Goal: Use online tool/utility: Utilize a website feature to perform a specific function

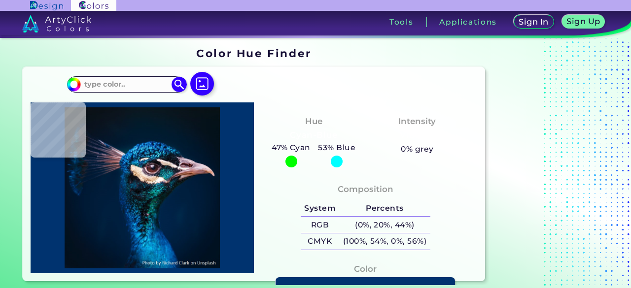
type input "#000000"
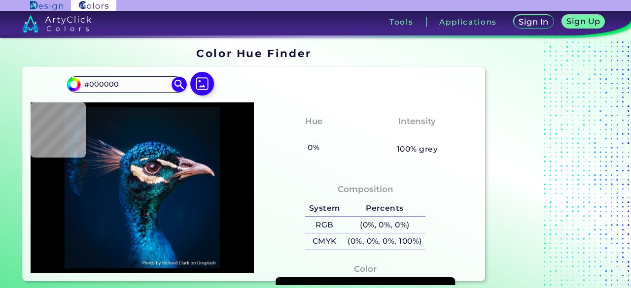
type input "#09151e"
type input "#09151E"
type input "#09181f"
type input "#09181F"
type input "#081923"
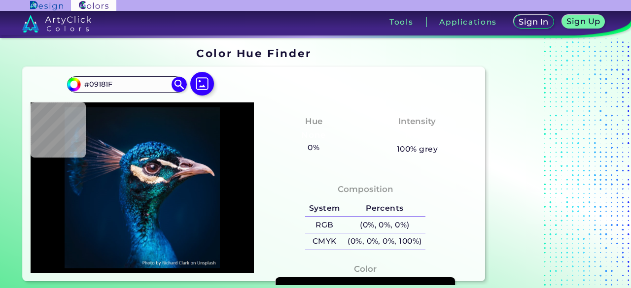
type input "#081923"
type input "#061927"
type input "#041a28"
type input "#041A28"
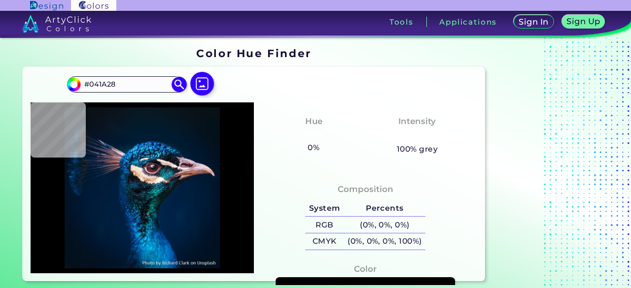
type input "#061929"
type input "#071828"
type input "#081827"
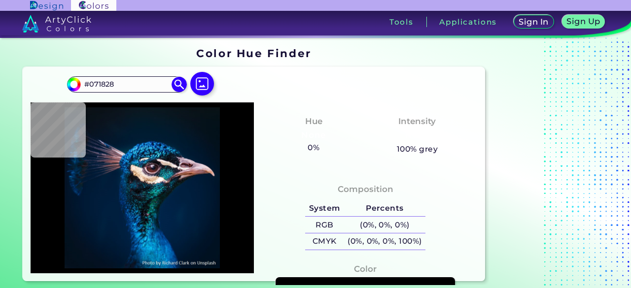
type input "#081827"
type input "#081a28"
type input "#081A28"
type input "#081827"
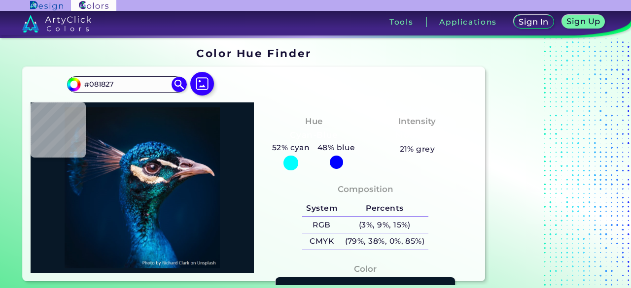
type input "#081523"
type input "#081525"
type input "#071522"
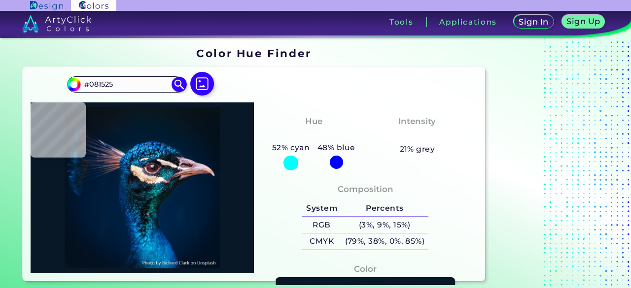
type input "#071522"
type input "#071321"
type input "#07131f"
type input "#07131F"
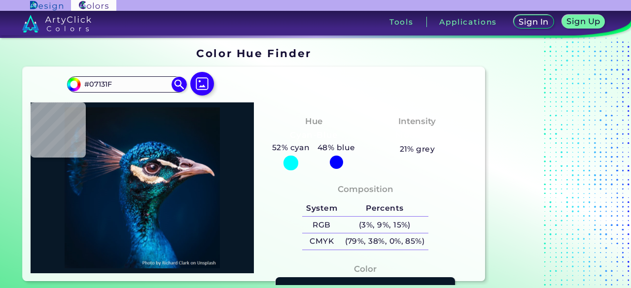
type input "#0a121f"
type input "#0A121F"
type input "#0b1725"
type input "#0B1725"
type input "#0d1c37"
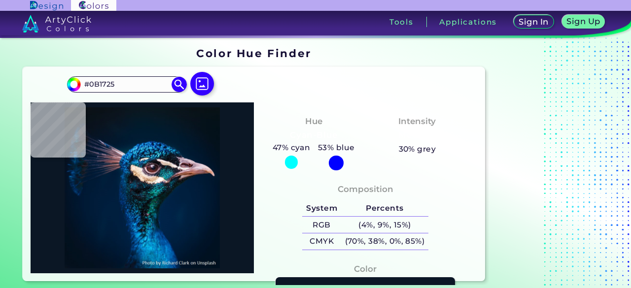
type input "#0D1C37"
type input "#0d1e3a"
type input "#0D1E3A"
type input "#021d39"
type input "#021D39"
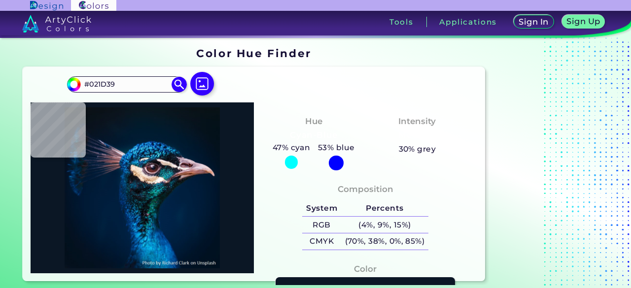
type input "#001c3a"
type input "#001C3A"
type input "#042752"
type input "#0f2333"
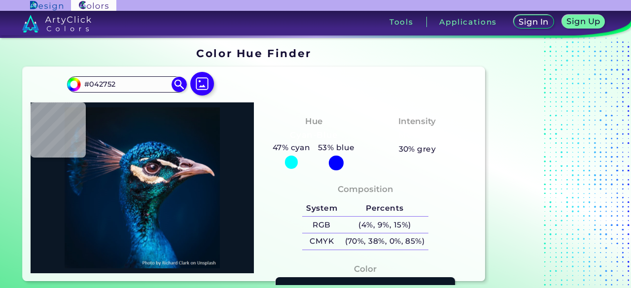
type input "#0F2333"
type input "#1b2a32"
type input "#1B2A32"
type input "#000000"
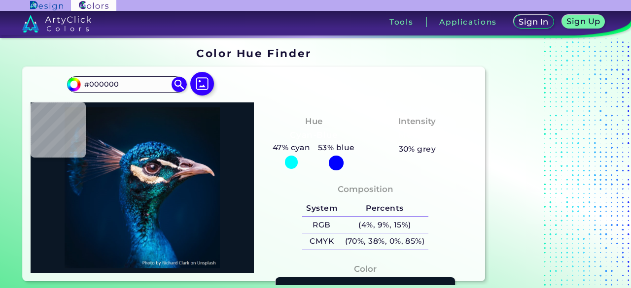
type input "#0d6372"
type input "#0D6372"
type input "#084a55"
type input "#084A55"
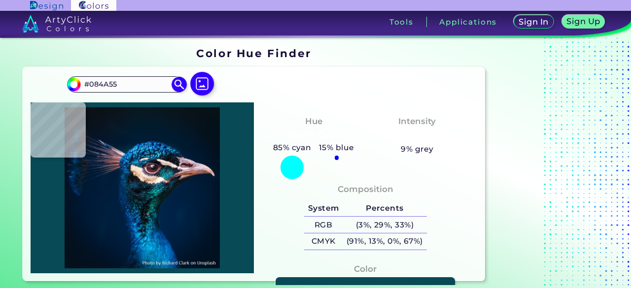
type input "#00393d"
type input "#00393D"
type input "#084a55"
type input "#084A55"
type input "#025255"
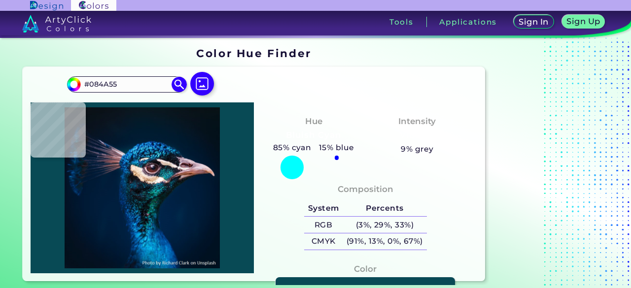
type input "#025255"
type input "#075a6b"
type input "#075A6B"
type input "#054b47"
type input "#054B47"
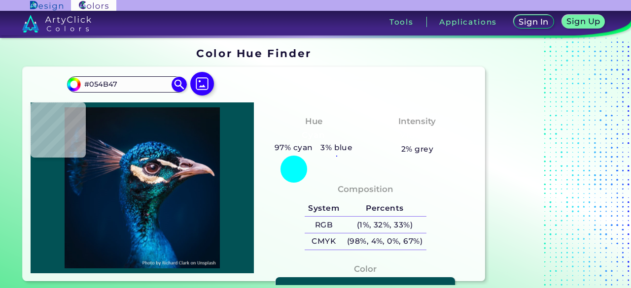
click at [154, 200] on div at bounding box center [142, 188] width 223 height 171
type input "#064e57"
type input "#064E57"
type input "#004c4e"
type input "#004C4E"
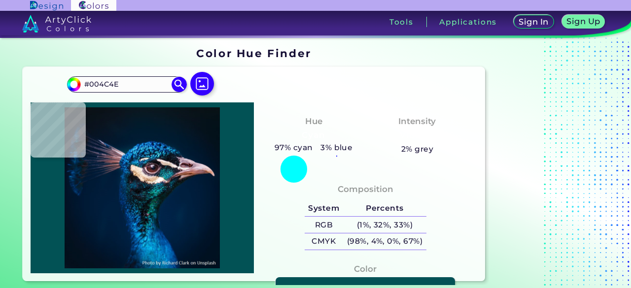
type input "#043535"
type input "#0a5054"
type input "#0A5054"
type input "#0f7675"
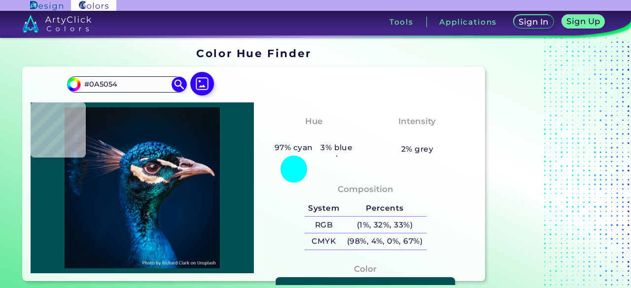
type input "#0F7675"
type input "#179c88"
type input "#179C88"
type input "#068a74"
type input "#068A74"
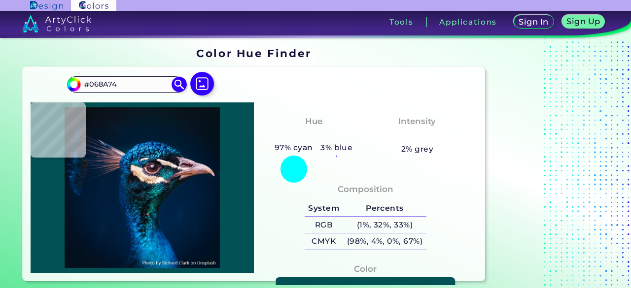
type input "#229c94"
type input "#229C94"
type input "#005866"
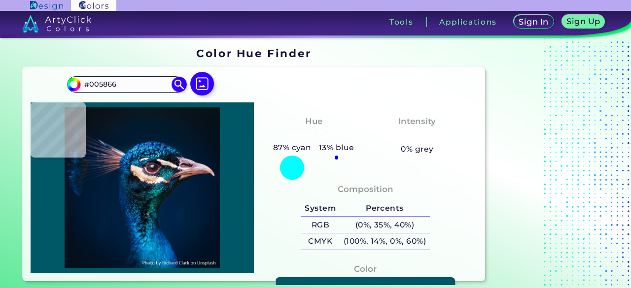
type input "#0c5258"
type input "#0C5258"
type input "#057670"
type input "#012f2a"
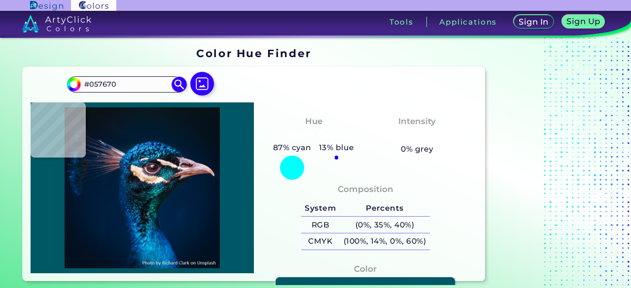
type input "#012F2A"
type input "#003236"
type input "#01403c"
type input "#01403C"
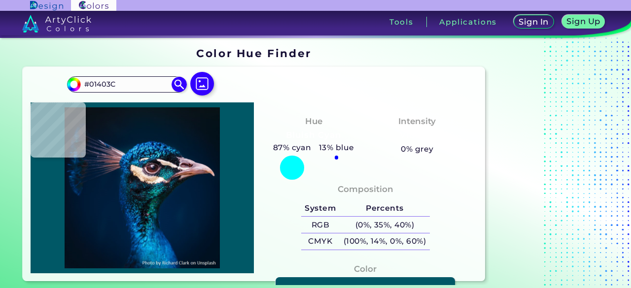
type input "#092623"
type input "#0e151e"
type input "#0E151E"
type input "#0f121b"
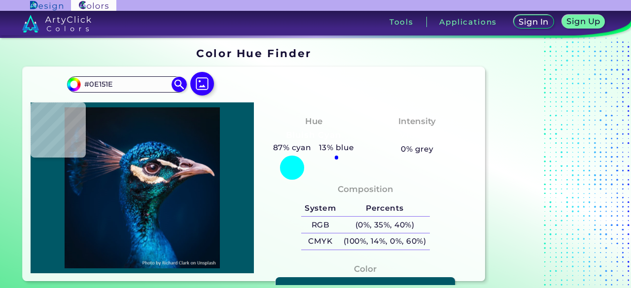
type input "#0F121B"
type input "#0b0e13"
type input "#0B0E13"
type input "#092520"
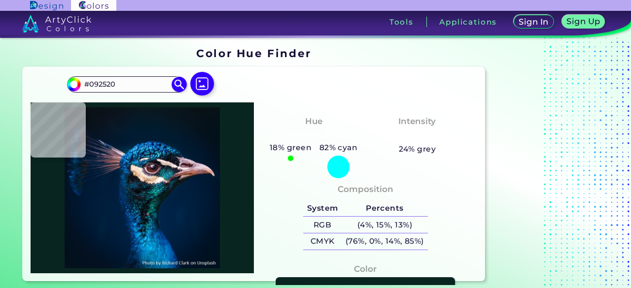
type input "#002225"
type input "#0f3536"
type input "#0F3536"
type input "#000e11"
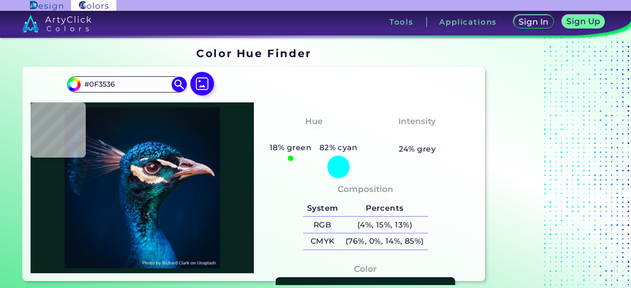
type input "#000E11"
type input "#022022"
type input "#073736"
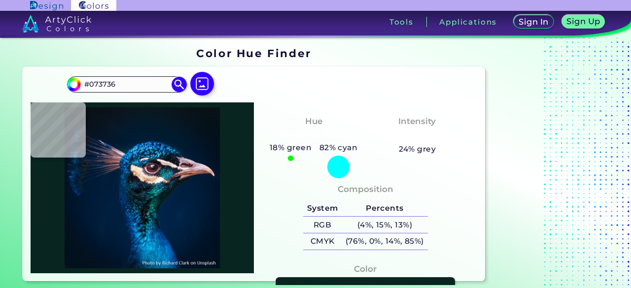
type input "#02312d"
type input "#02312D"
type input "#035e48"
type input "#035E48"
type input "#01574e"
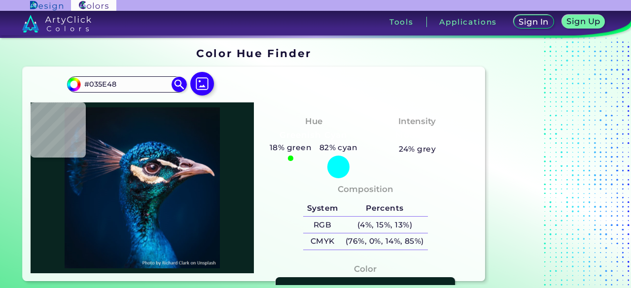
type input "#01574E"
type input "#005d51"
type input "#005D51"
type input "#009d72"
type input "#009D72"
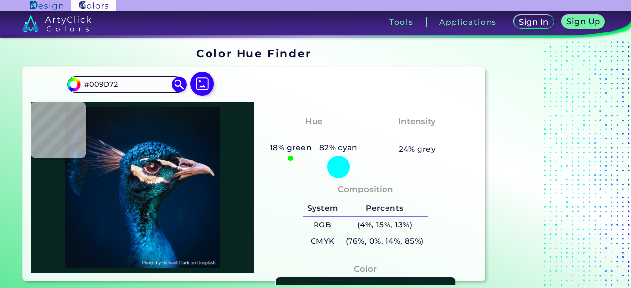
type input "#2a5c58"
type input "#2A5C58"
type input "#534e5b"
type input "#534E5B"
type input "#36756a"
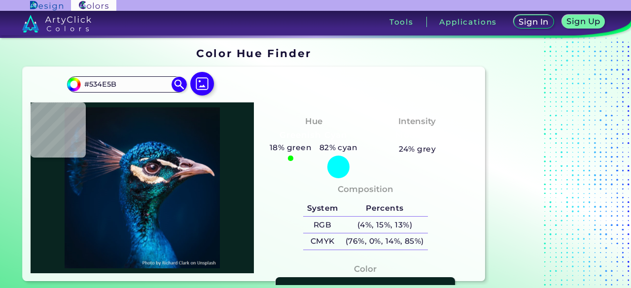
type input "#36756A"
type input "#00414c"
type input "#00414C"
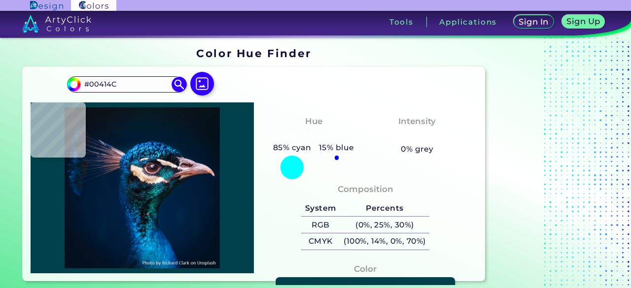
type input "#054763"
type input "#006470"
type input "#047c98"
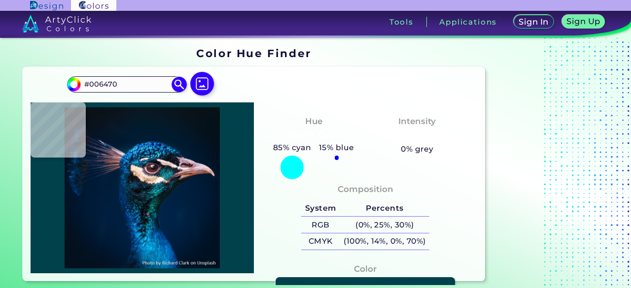
type input "#047C98"
type input "#007ba2"
type input "#007BA2"
type input "#00405c"
type input "#00405C"
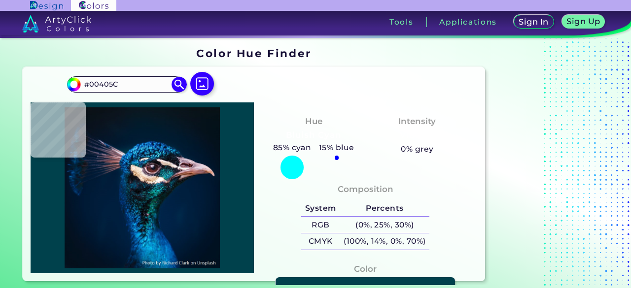
type input "#004358"
type input "#056e7e"
type input "#056E7E"
type input "#006c7f"
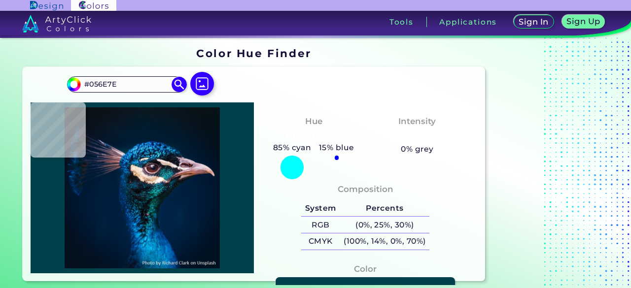
type input "#006C7F"
type input "#0a7690"
type input "#0A7690"
type input "#00648d"
type input "#00648D"
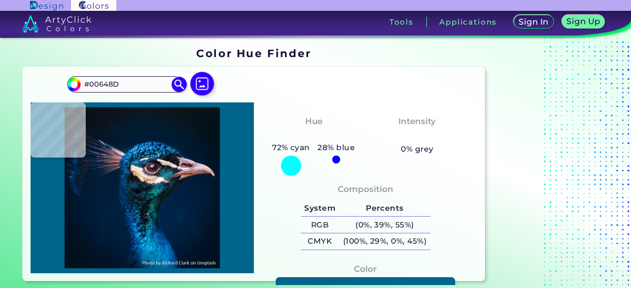
type input "#1682a5"
type input "#1682A5"
type input "#076385"
type input "#015385"
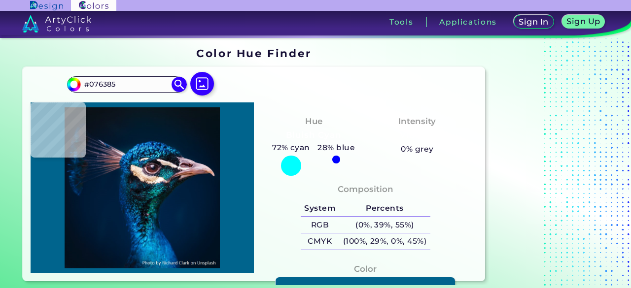
type input "#015385"
type input "#004067"
type input "#055383"
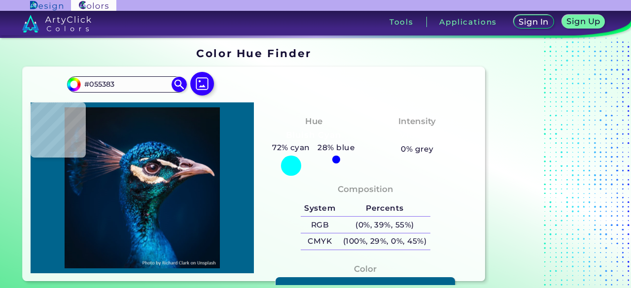
type input "#01518d"
type input "#01518D"
type input "#036ab2"
type input "#036AB2"
type input "#0066b0"
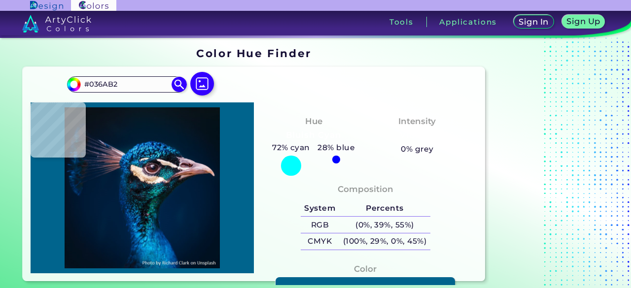
type input "#0066B0"
type input "#026eb8"
type input "#026EB8"
type input "#00579f"
type input "#00579F"
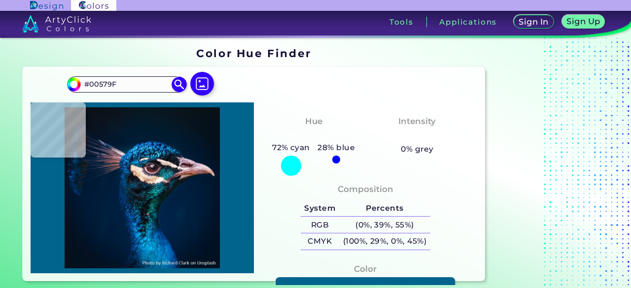
type input "#00549e"
type input "#00549E"
type input "#0063ac"
type input "#0063AC"
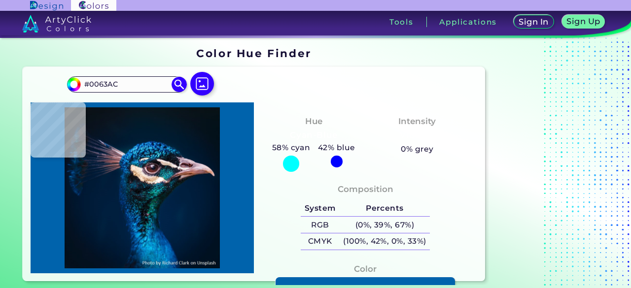
type input "#0069a5"
type input "#0069A5"
type input "#0b90c1"
type input "#0B90C1"
type input "#0b9ecc"
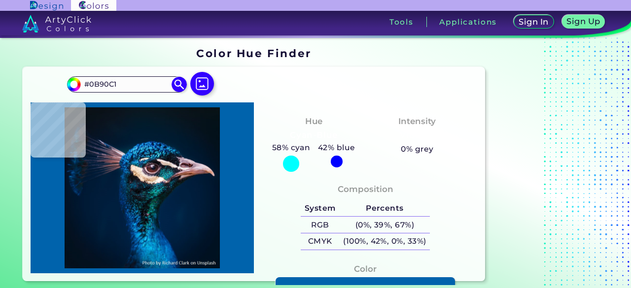
type input "#0B9ECC"
type input "#0077ac"
type input "#0077AC"
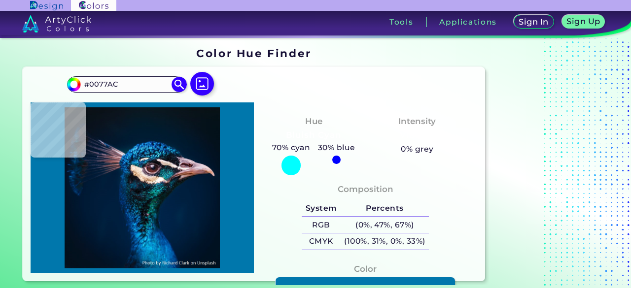
type input "#0066a0"
type input "#0066A0"
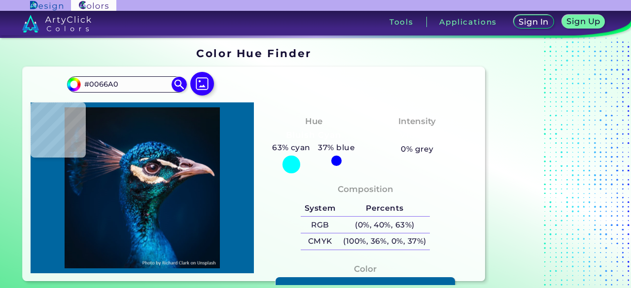
click at [155, 241] on img at bounding box center [141, 187] width 213 height 161
click at [152, 167] on img at bounding box center [141, 187] width 213 height 161
type input "#2b202d"
type input "#2B202D"
type input "#3f2531"
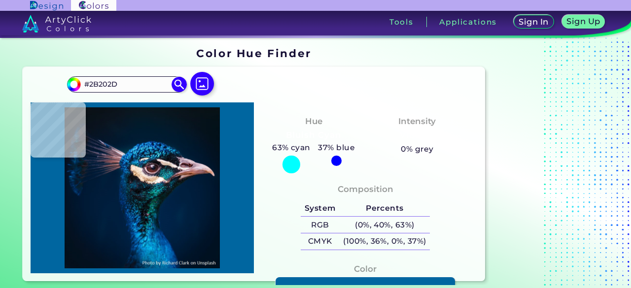
type input "#3F2531"
type input "#3a1c25"
type input "#3A1C25"
type input "#b1a1a7"
type input "#B1A1A7"
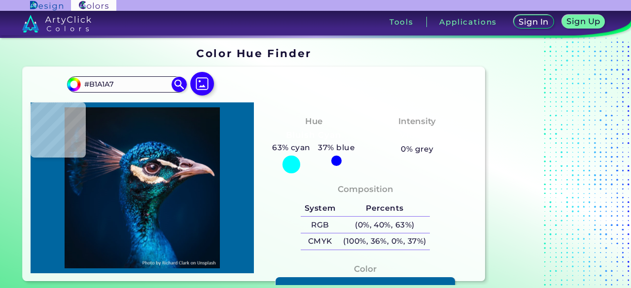
type input "#4e414e"
type input "#4E414E"
type input "#eed7c7"
type input "#EED7C7"
type input "#f2e0d6"
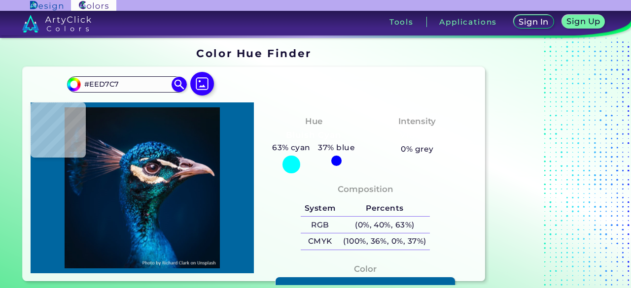
type input "#F2E0D6"
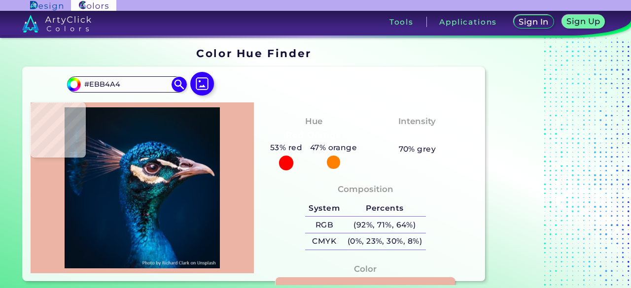
click at [213, 173] on img at bounding box center [141, 187] width 213 height 161
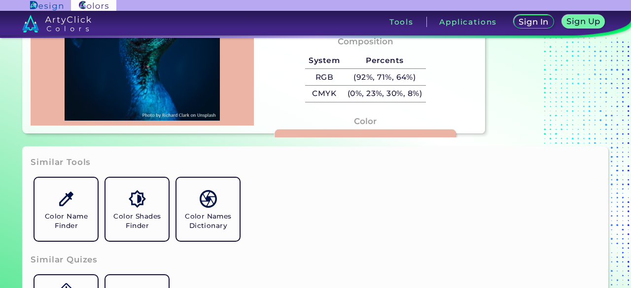
scroll to position [99, 0]
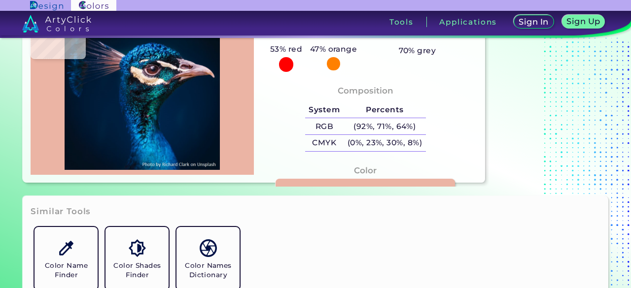
click at [166, 154] on img at bounding box center [141, 89] width 213 height 161
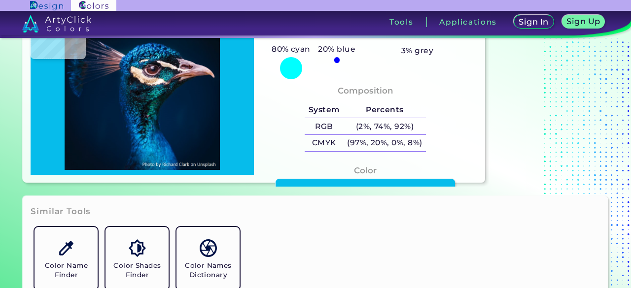
click at [151, 150] on img at bounding box center [141, 89] width 213 height 161
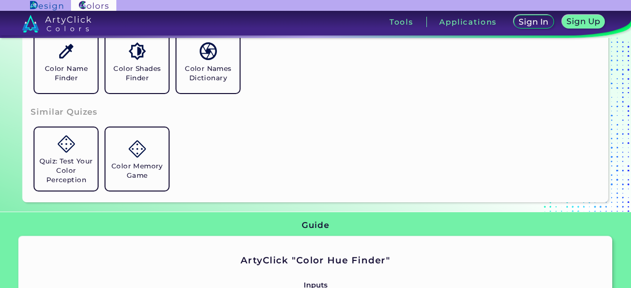
scroll to position [0, 0]
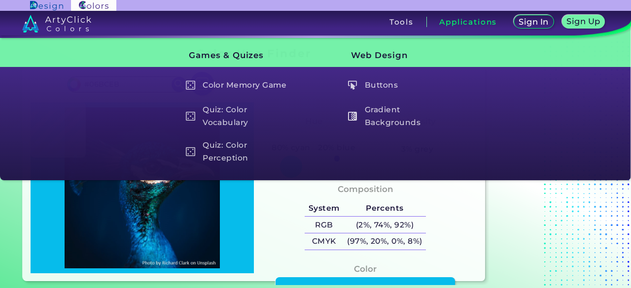
click at [463, 21] on h3 "Applications" at bounding box center [468, 21] width 58 height 7
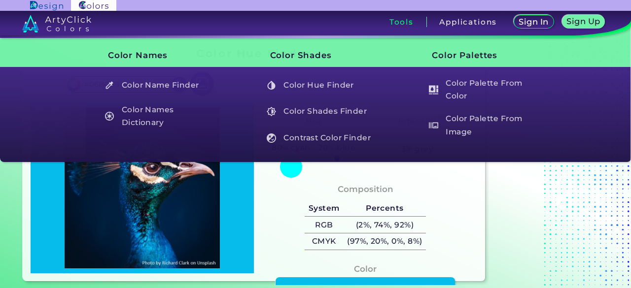
drag, startPoint x: 403, startPoint y: 24, endPoint x: 417, endPoint y: 31, distance: 15.7
click at [403, 24] on h3 "Tools" at bounding box center [401, 21] width 24 height 7
click at [397, 19] on h3 "Tools" at bounding box center [401, 21] width 24 height 7
click at [397, 21] on h3 "Tools" at bounding box center [401, 21] width 24 height 7
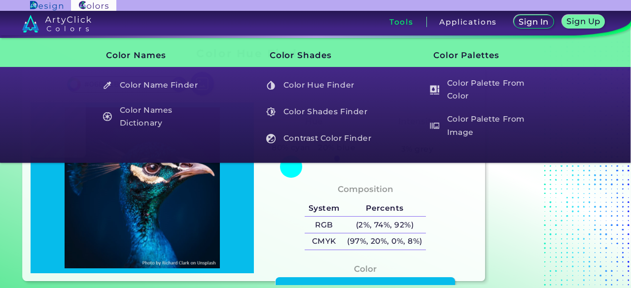
click at [136, 56] on h3 "Color Names" at bounding box center [152, 55] width 126 height 25
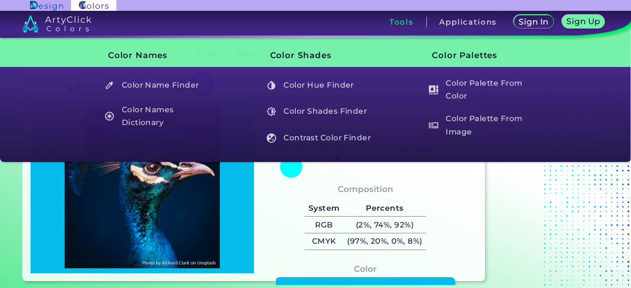
click at [401, 19] on h3 "Tools" at bounding box center [401, 21] width 24 height 7
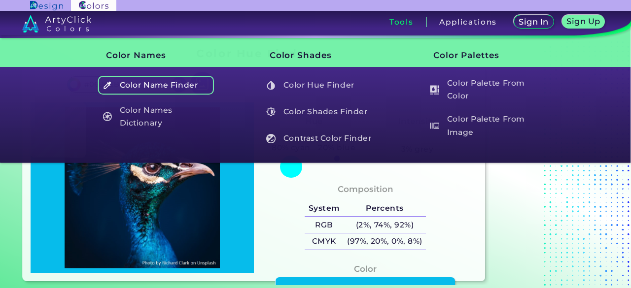
click at [142, 85] on h5 "Color Name Finder" at bounding box center [156, 85] width 116 height 19
